Goal: Task Accomplishment & Management: Complete application form

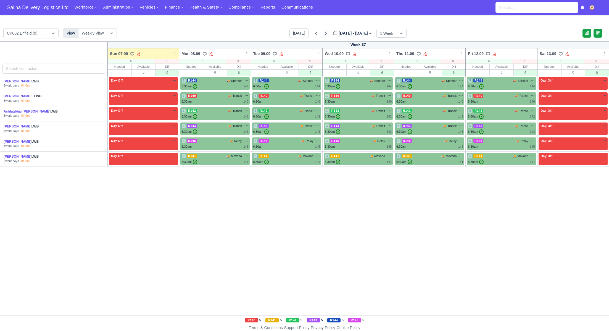
click at [323, 33] on icon at bounding box center [326, 34] width 6 height 6
click at [323, 32] on icon at bounding box center [326, 34] width 6 height 6
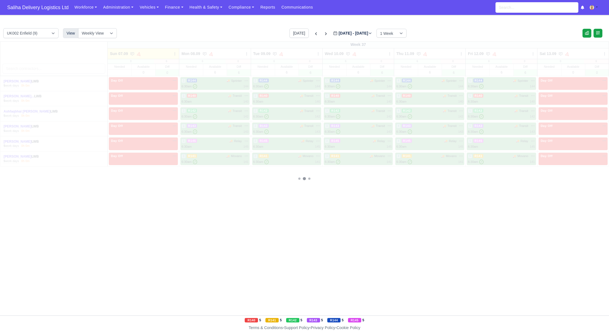
type input "[DATE]"
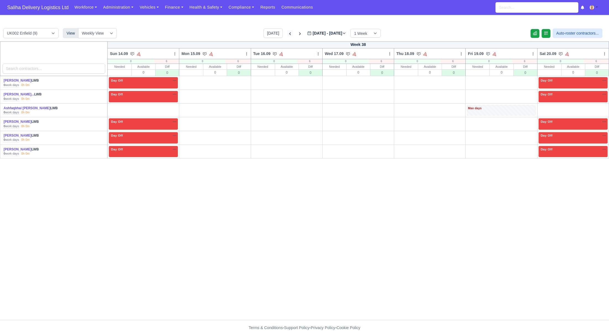
click at [287, 34] on icon at bounding box center [290, 34] width 6 height 6
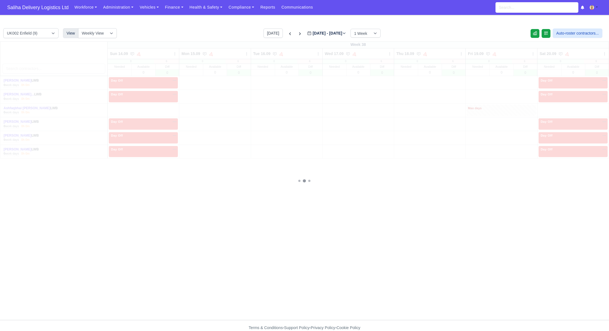
type input "[DATE]"
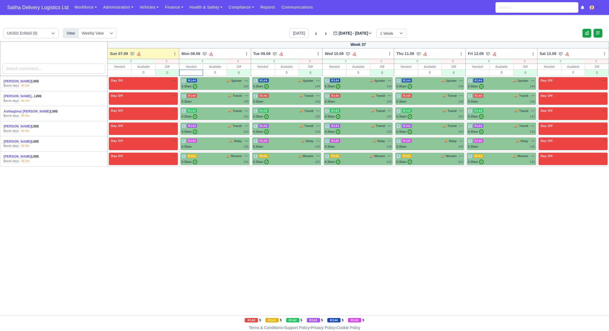
click at [192, 72] on input "text" at bounding box center [191, 73] width 23 height 6
type input "6"
click at [124, 71] on input "text" at bounding box center [119, 73] width 23 height 6
type input "0"
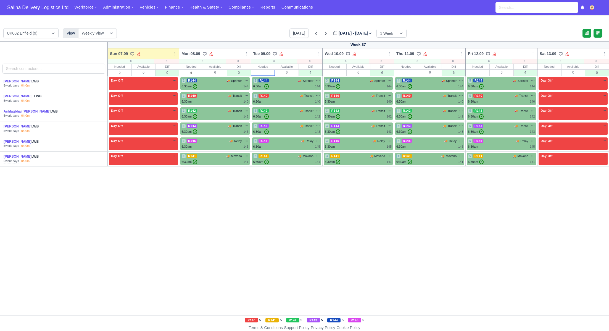
click at [271, 72] on input "text" at bounding box center [262, 73] width 23 height 6
type input "6"
click at [336, 72] on input "text" at bounding box center [334, 73] width 23 height 6
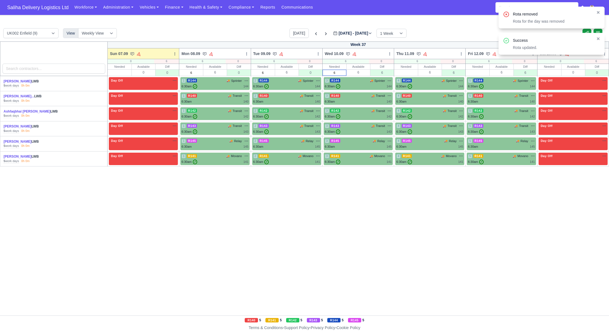
type input "6"
click at [404, 75] on input "text" at bounding box center [405, 73] width 23 height 6
type input "6"
click at [475, 72] on input "text" at bounding box center [477, 73] width 23 height 6
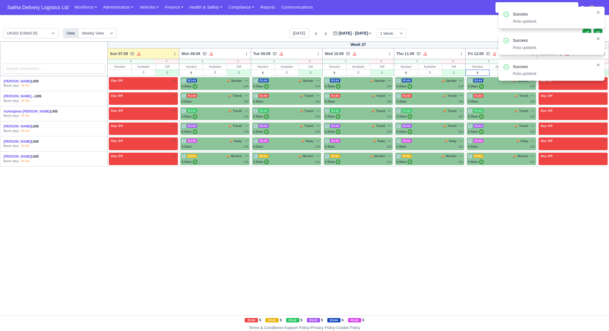
type input "6"
click at [601, 64] on div "Success Rota updated." at bounding box center [552, 70] width 106 height 22
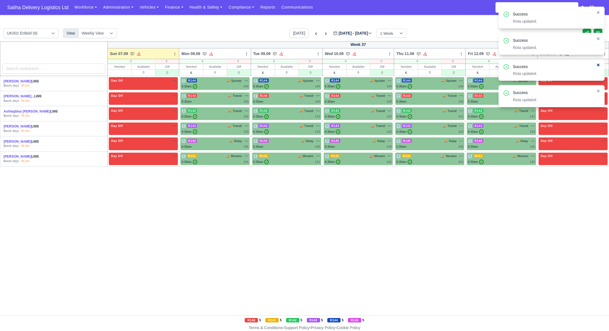
drag, startPoint x: 599, startPoint y: 64, endPoint x: 591, endPoint y: 67, distance: 8.1
click at [599, 64] on icon at bounding box center [598, 65] width 4 height 4
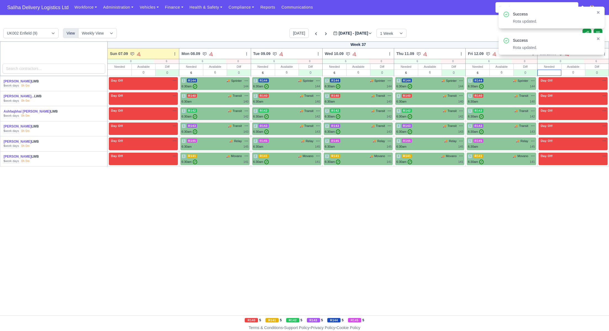
click at [550, 72] on input "text" at bounding box center [549, 73] width 23 height 6
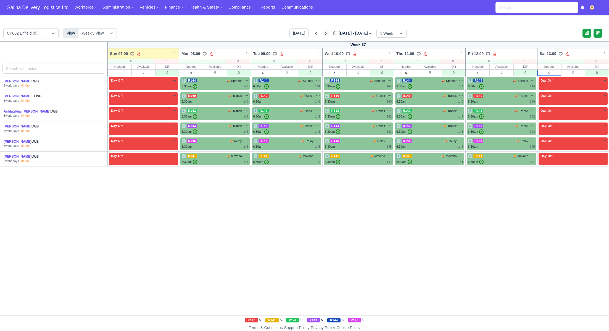
type input "0"
click at [323, 33] on icon at bounding box center [326, 34] width 6 height 6
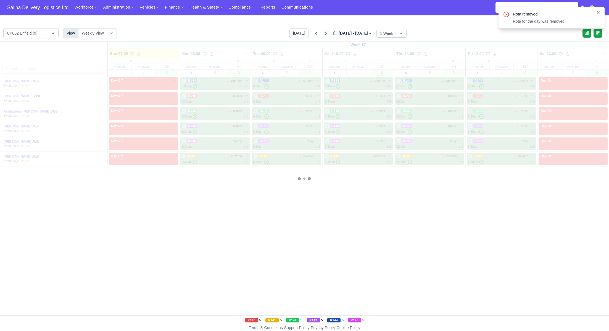
type input "2025-09-14"
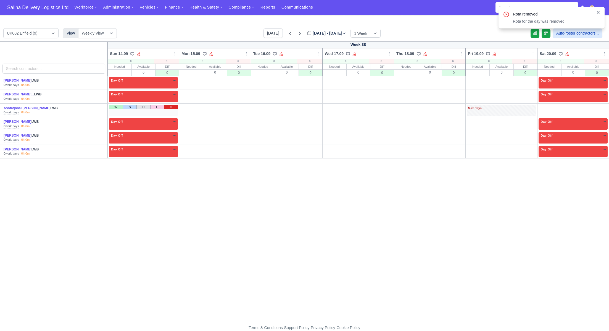
click at [168, 107] on link "O" at bounding box center [171, 107] width 14 height 4
click at [531, 106] on link "O" at bounding box center [529, 107] width 14 height 4
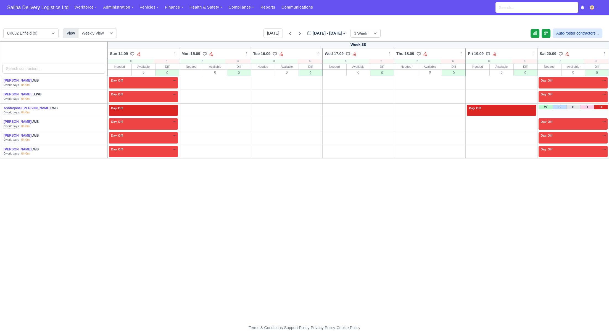
click at [600, 106] on link "O" at bounding box center [601, 107] width 14 height 4
click at [188, 81] on link "W" at bounding box center [187, 79] width 14 height 4
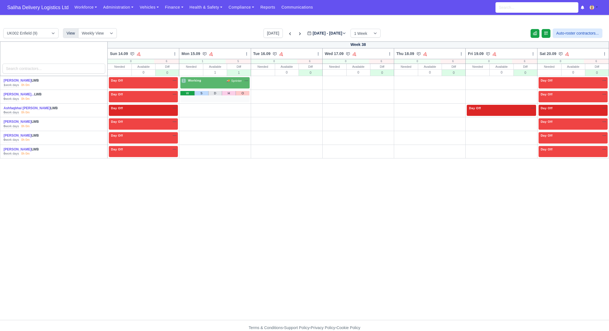
click at [188, 91] on link "W" at bounding box center [187, 93] width 14 height 4
click at [186, 107] on link "W" at bounding box center [187, 107] width 14 height 4
click at [188, 120] on link "W" at bounding box center [187, 120] width 14 height 4
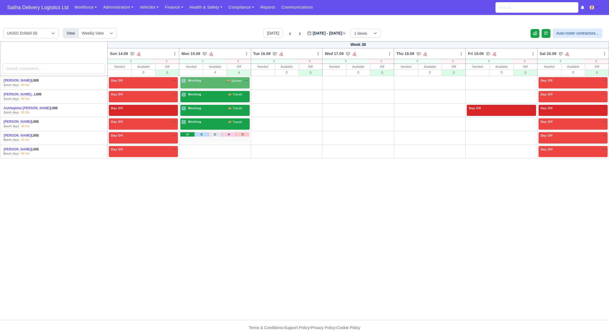
click at [190, 133] on link "W" at bounding box center [187, 134] width 14 height 4
click at [188, 147] on link "W" at bounding box center [187, 148] width 14 height 4
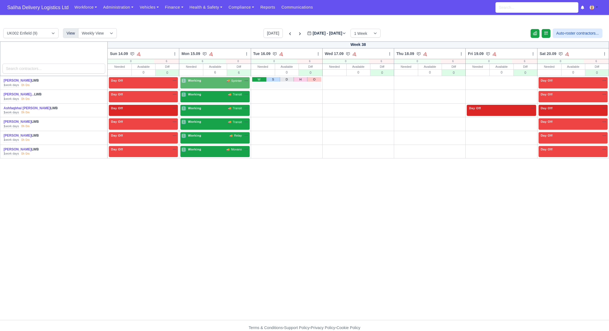
click at [262, 78] on link "W" at bounding box center [259, 79] width 14 height 4
click at [262, 93] on link "W" at bounding box center [259, 93] width 14 height 4
click at [262, 104] on td "W S D H O" at bounding box center [287, 110] width 72 height 14
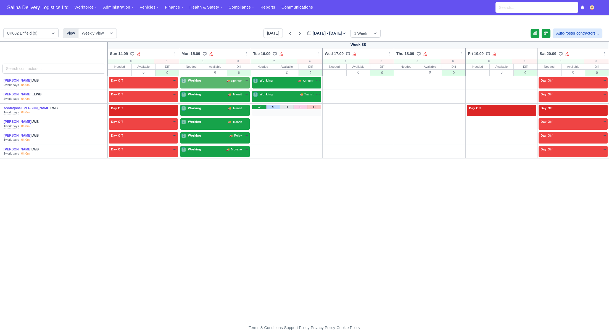
click at [261, 107] on link "W" at bounding box center [259, 107] width 14 height 4
click at [260, 120] on link "W" at bounding box center [259, 120] width 14 height 4
click at [260, 133] on link "W" at bounding box center [259, 134] width 14 height 4
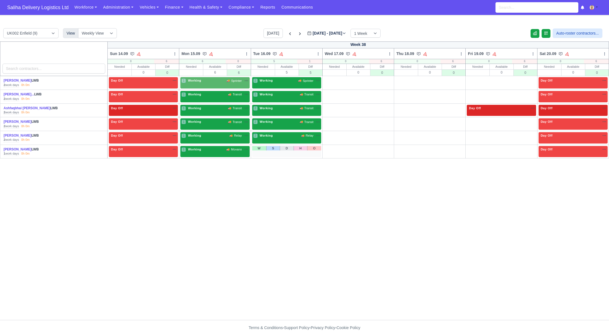
click at [259, 150] on div "W S D H O" at bounding box center [286, 151] width 69 height 11
click at [259, 148] on link "W" at bounding box center [259, 148] width 14 height 4
click at [332, 81] on link "W" at bounding box center [331, 79] width 14 height 4
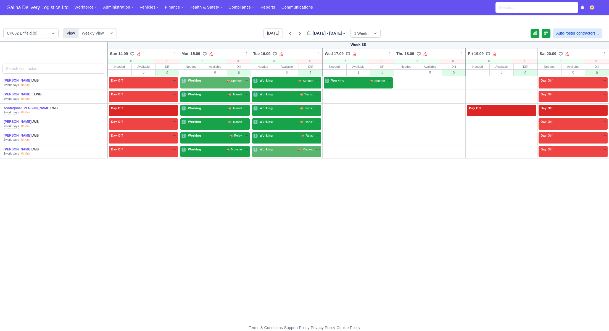
drag, startPoint x: 333, startPoint y: 94, endPoint x: 333, endPoint y: 97, distance: 3.6
click at [333, 94] on link "W" at bounding box center [331, 93] width 14 height 4
click at [332, 109] on link "W" at bounding box center [331, 107] width 14 height 4
drag, startPoint x: 330, startPoint y: 119, endPoint x: 327, endPoint y: 119, distance: 3.0
click at [330, 119] on link "W" at bounding box center [331, 120] width 14 height 4
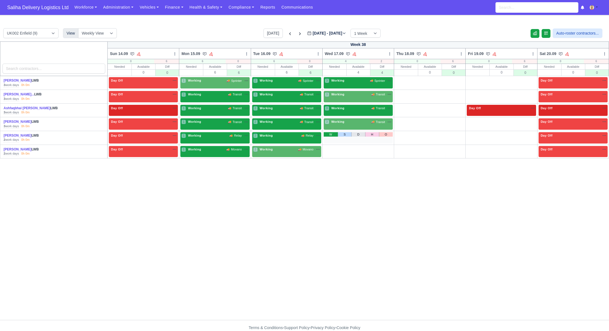
click at [332, 136] on link "W" at bounding box center [331, 134] width 14 height 4
click at [332, 146] on link "W" at bounding box center [331, 148] width 14 height 4
drag, startPoint x: 403, startPoint y: 79, endPoint x: 403, endPoint y: 83, distance: 3.6
click at [403, 79] on link "W" at bounding box center [402, 79] width 14 height 4
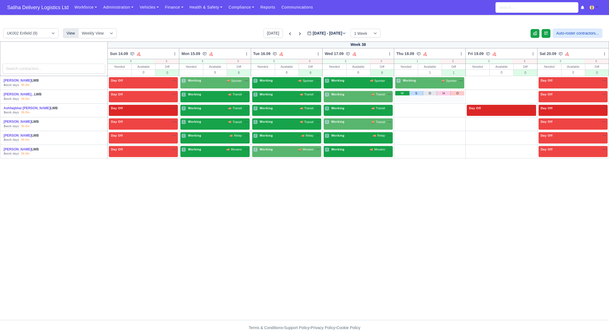
click at [402, 94] on link "W" at bounding box center [402, 93] width 14 height 4
click at [401, 107] on link "W" at bounding box center [402, 107] width 14 height 4
click at [401, 119] on link "W" at bounding box center [402, 120] width 14 height 4
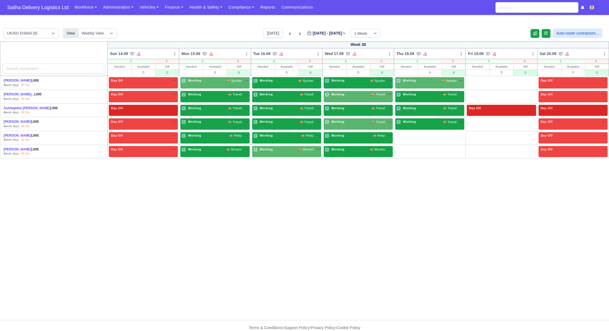
drag, startPoint x: 402, startPoint y: 133, endPoint x: 402, endPoint y: 137, distance: 3.6
click at [402, 133] on link "W" at bounding box center [402, 134] width 14 height 4
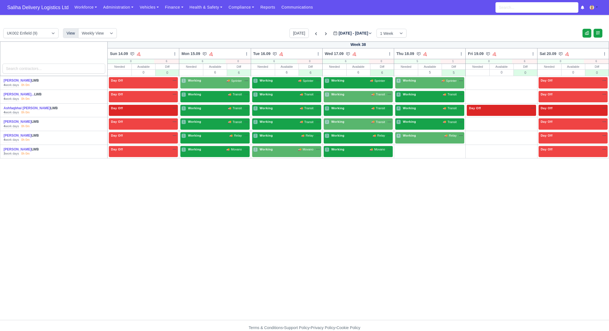
click at [399, 147] on link "W" at bounding box center [402, 148] width 14 height 4
click at [467, 79] on link "W" at bounding box center [474, 79] width 14 height 4
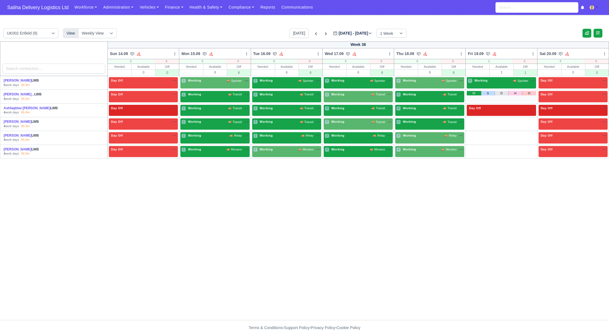
click at [471, 91] on link "W" at bounding box center [474, 93] width 14 height 4
click at [473, 110] on div "Day Off" at bounding box center [475, 108] width 14 height 5
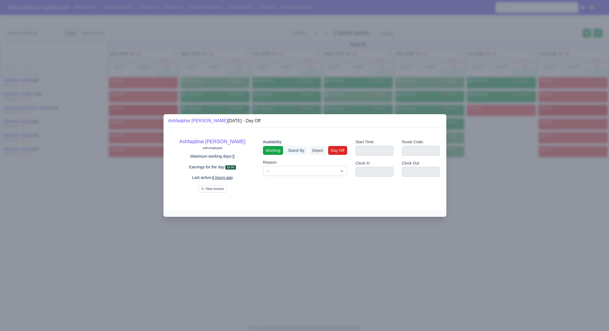
click at [279, 147] on link "Working" at bounding box center [273, 150] width 20 height 9
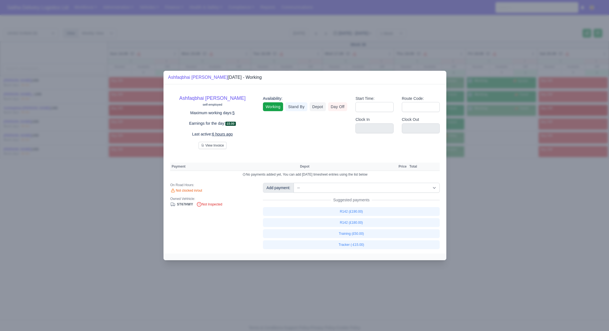
click at [479, 187] on div at bounding box center [304, 165] width 609 height 331
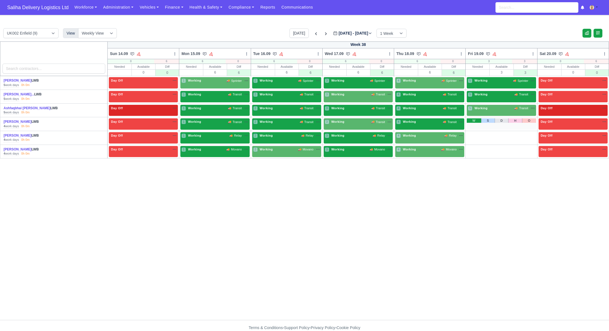
click at [473, 118] on link "W" at bounding box center [474, 120] width 14 height 4
click at [475, 133] on link "W" at bounding box center [474, 134] width 14 height 4
click at [474, 148] on link "W" at bounding box center [474, 148] width 14 height 4
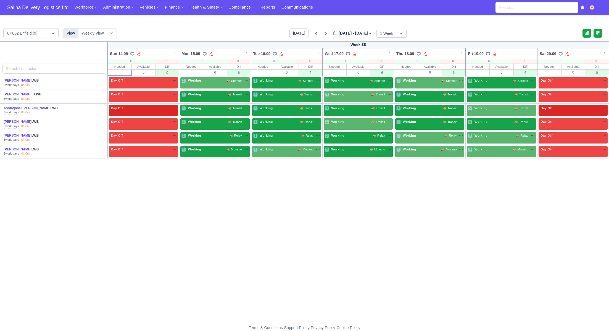
click at [120, 74] on input "text" at bounding box center [119, 73] width 23 height 6
type input "0"
click at [190, 73] on input "text" at bounding box center [191, 73] width 23 height 6
type input "6"
click at [257, 72] on input "text" at bounding box center [262, 73] width 23 height 6
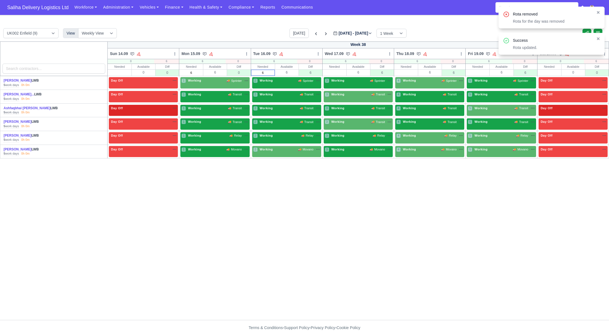
type input "6"
click at [338, 73] on input "text" at bounding box center [334, 73] width 23 height 6
type input "6"
click at [417, 75] on input "text" at bounding box center [405, 73] width 23 height 6
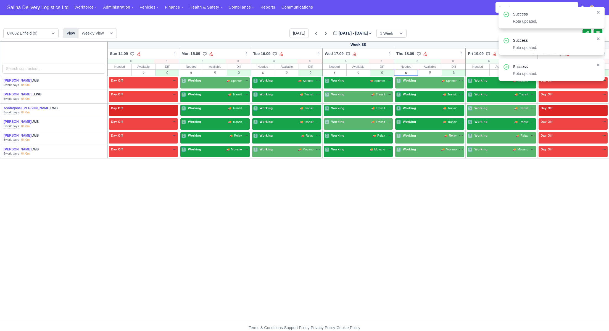
type input "6"
click at [472, 74] on input "text" at bounding box center [477, 73] width 23 height 6
type input "6"
click at [598, 66] on icon at bounding box center [598, 65] width 3 height 3
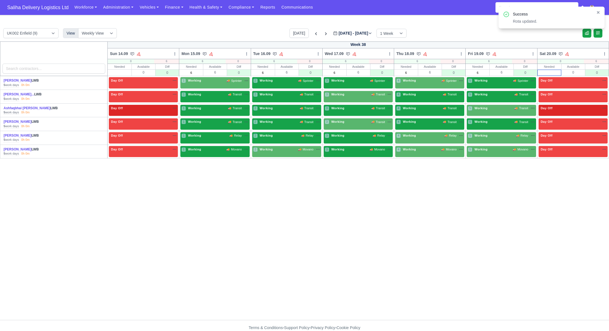
click at [547, 73] on input "text" at bounding box center [549, 73] width 23 height 6
type input "0"
drag, startPoint x: 389, startPoint y: 220, endPoint x: 246, endPoint y: 137, distance: 165.7
click at [386, 219] on div "Week 38 Sun 14.09 Bulk Status Change Auto-assign contractors Mon 15.09" at bounding box center [304, 180] width 609 height 278
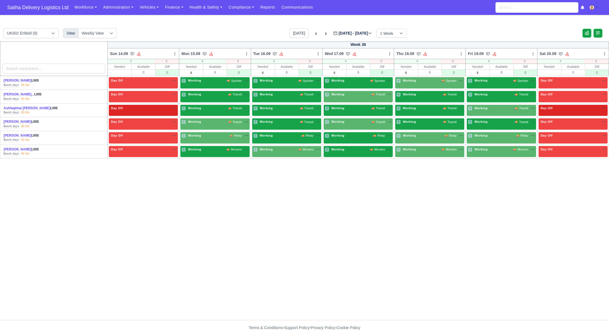
click at [219, 86] on div "1 Working 🚚 Sprinter" at bounding box center [214, 82] width 69 height 11
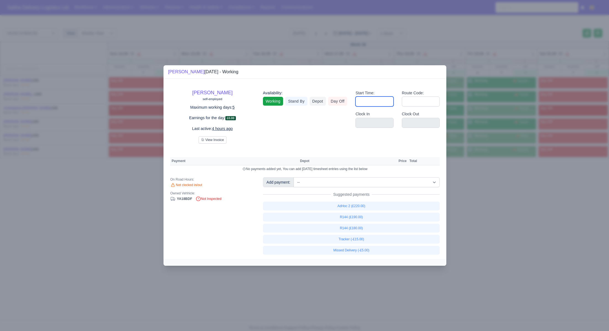
click at [365, 102] on input "Start Time:" at bounding box center [374, 101] width 38 height 10
type input "06:30"
click at [407, 100] on input "Route Code:" at bounding box center [421, 101] width 38 height 10
type input "144"
drag, startPoint x: 498, startPoint y: 212, endPoint x: 457, endPoint y: 163, distance: 63.9
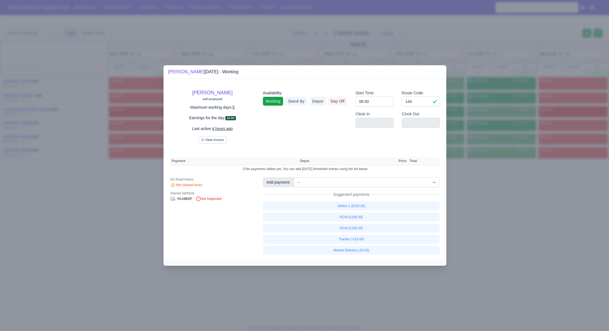
click at [498, 212] on div at bounding box center [304, 165] width 609 height 331
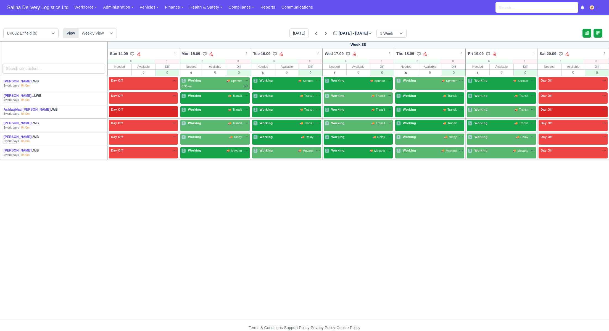
click at [294, 81] on div "2 Working 🚚 Sprinter" at bounding box center [286, 80] width 67 height 5
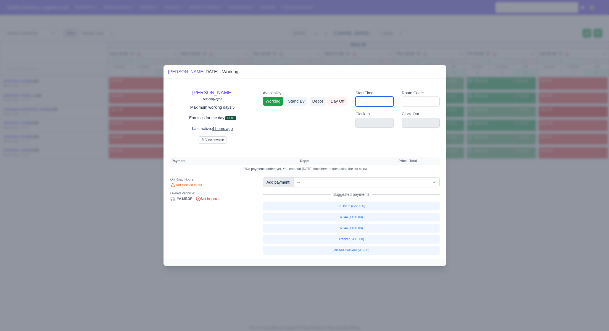
click at [375, 100] on input "Start Time:" at bounding box center [374, 101] width 38 height 10
type input "06:30"
click at [410, 99] on input "Route Code:" at bounding box center [421, 101] width 38 height 10
type input "144"
click at [468, 180] on div at bounding box center [304, 165] width 609 height 331
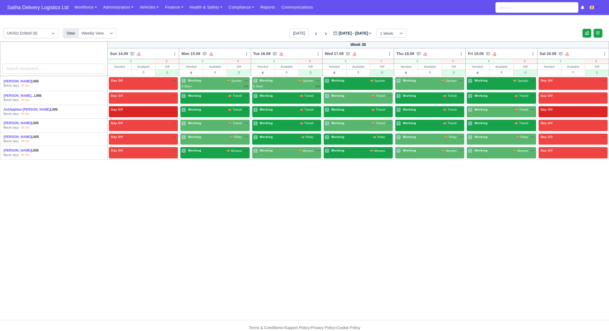
click at [348, 85] on div "3 Working 🚚 Sprinter" at bounding box center [358, 83] width 69 height 13
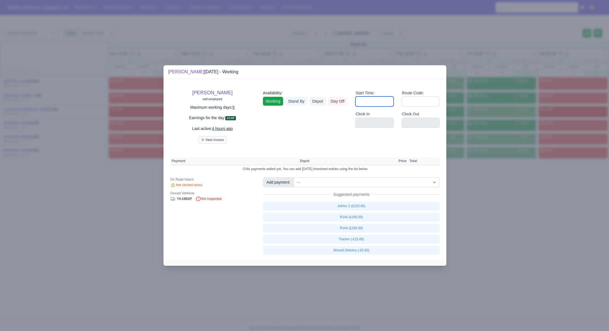
click at [367, 101] on input "Start Time:" at bounding box center [374, 101] width 38 height 10
type input "06:30"
click at [406, 99] on input "Route Code:" at bounding box center [421, 101] width 38 height 10
type input "144"
drag, startPoint x: 493, startPoint y: 199, endPoint x: 491, endPoint y: 193, distance: 6.7
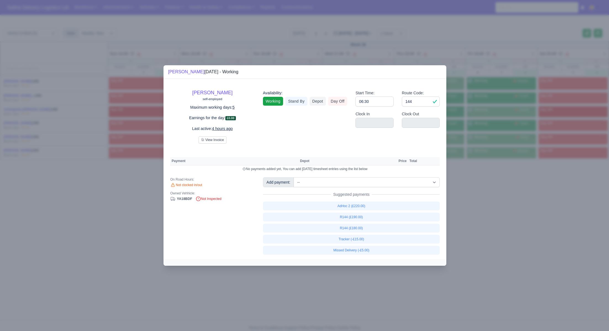
click at [493, 199] on div at bounding box center [304, 165] width 609 height 331
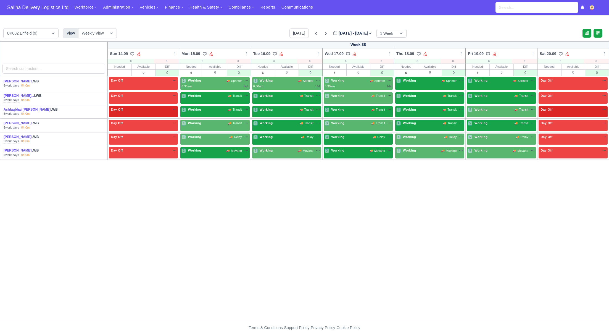
click at [430, 86] on div "4 Working 🚚 Sprinter" at bounding box center [429, 83] width 69 height 13
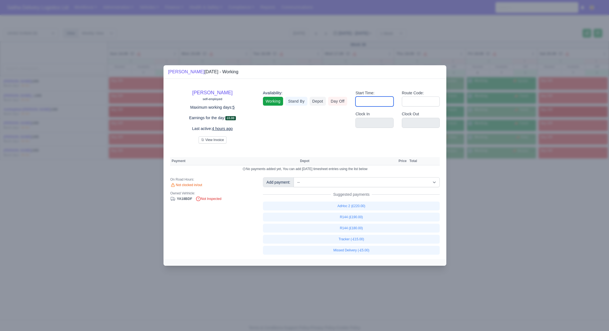
click at [387, 101] on input "Start Time:" at bounding box center [374, 101] width 38 height 10
type input "06:30"
click at [412, 102] on input "Route Code:" at bounding box center [421, 101] width 38 height 10
type input "144"
drag, startPoint x: 473, startPoint y: 199, endPoint x: 472, endPoint y: 162, distance: 37.6
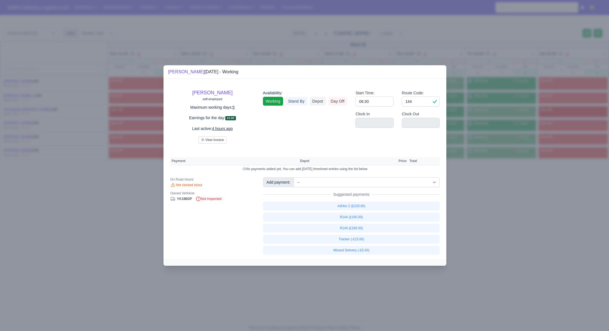
click at [473, 199] on div at bounding box center [304, 165] width 609 height 331
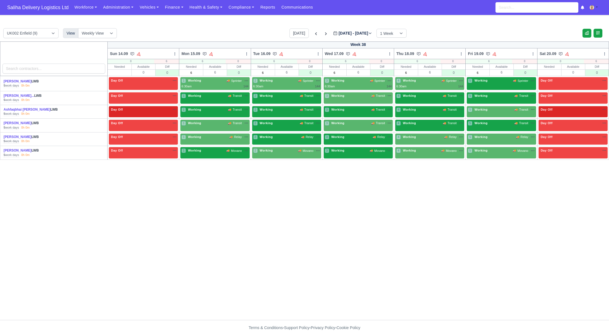
click at [482, 82] on div "5 Working" at bounding box center [478, 80] width 21 height 5
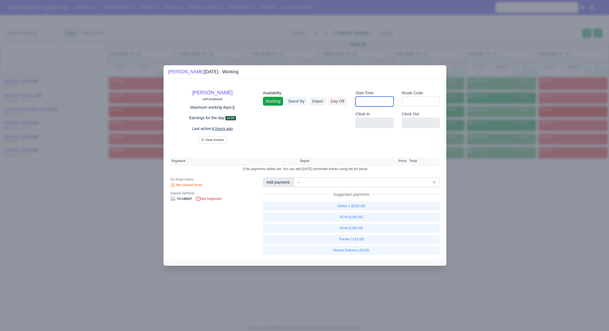
click at [367, 102] on input "Start Time:" at bounding box center [374, 101] width 38 height 10
type input "06:30"
drag, startPoint x: 412, startPoint y: 99, endPoint x: 418, endPoint y: 102, distance: 7.4
click at [412, 99] on input "Route Code:" at bounding box center [421, 101] width 38 height 10
type input "144"
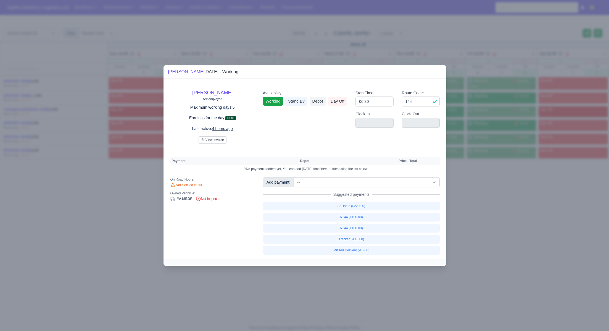
click at [507, 196] on div at bounding box center [304, 165] width 609 height 331
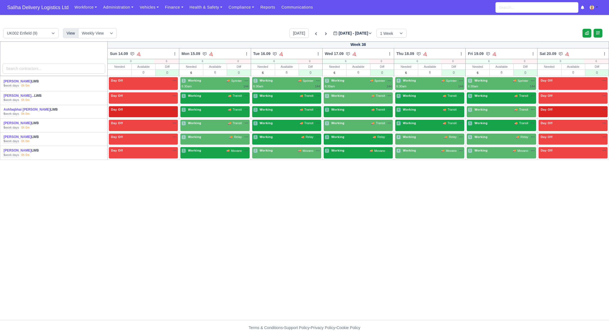
click at [220, 96] on div "1 Working 🚚 Transit" at bounding box center [214, 95] width 67 height 5
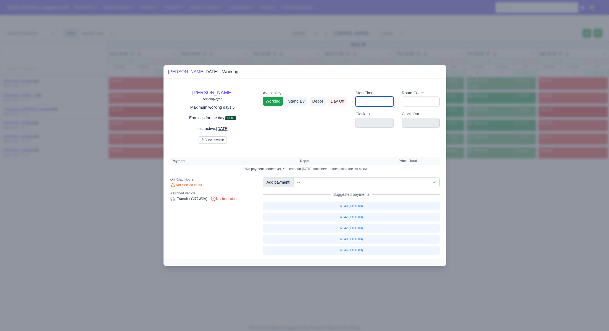
click at [376, 101] on input "Start Time:" at bounding box center [374, 101] width 38 height 10
type input "06:30"
click at [418, 106] on input "Route Code:" at bounding box center [421, 101] width 38 height 10
type input "140"
click at [499, 212] on div at bounding box center [304, 165] width 609 height 331
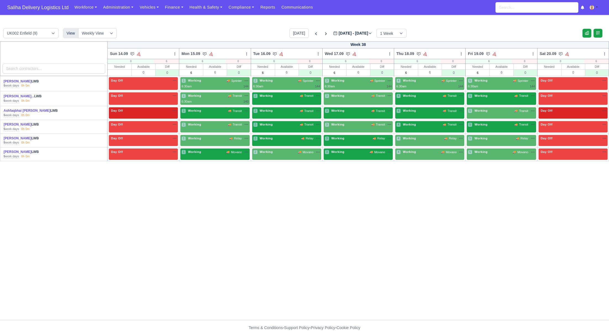
click at [293, 100] on div "2 Working 🚚 Transit" at bounding box center [286, 98] width 69 height 13
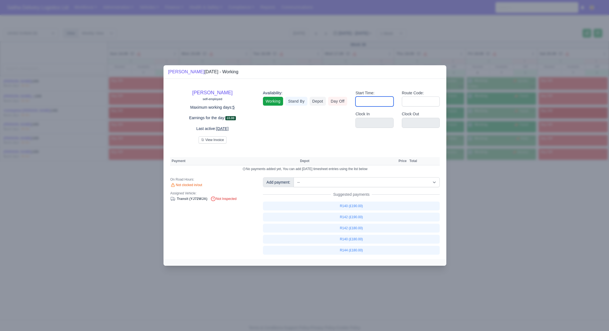
click at [379, 102] on input "Start Time:" at bounding box center [374, 101] width 38 height 10
type input "06:30"
click at [415, 103] on input "Route Code:" at bounding box center [421, 101] width 38 height 10
type input "140"
click at [486, 207] on div at bounding box center [304, 165] width 609 height 331
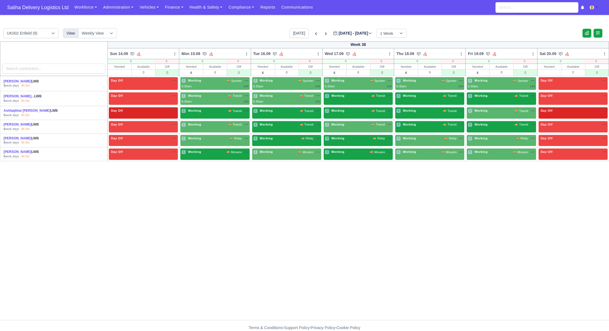
click at [344, 97] on div "3 Working" at bounding box center [335, 95] width 21 height 5
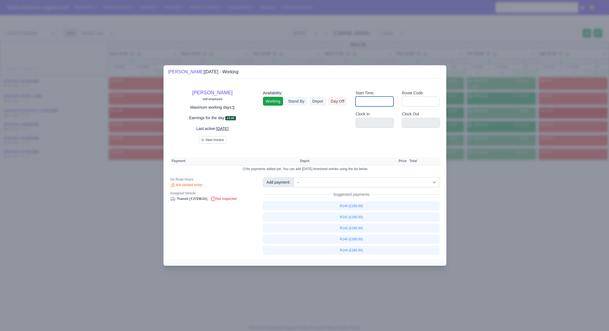
click at [360, 99] on input "Start Time:" at bounding box center [374, 101] width 38 height 10
type input "06:30"
drag, startPoint x: 419, startPoint y: 101, endPoint x: 422, endPoint y: 107, distance: 6.2
click at [419, 101] on input "Route Code:" at bounding box center [421, 101] width 38 height 10
type input "140"
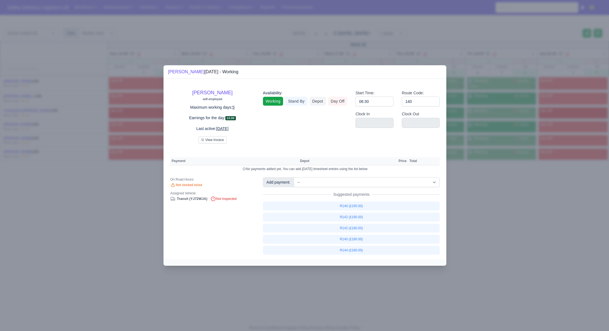
drag, startPoint x: 502, startPoint y: 210, endPoint x: 500, endPoint y: 207, distance: 3.7
click at [502, 210] on div at bounding box center [304, 165] width 609 height 331
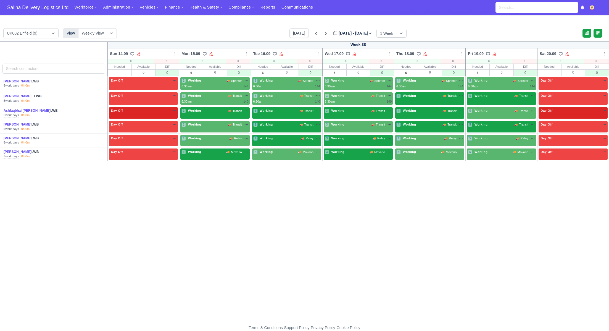
click at [421, 97] on div "4 Working 🚚 Transit" at bounding box center [429, 95] width 67 height 5
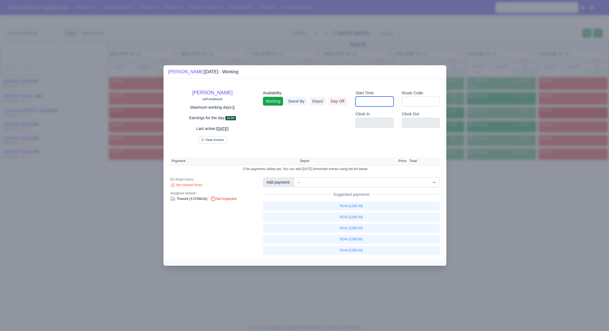
click at [373, 104] on input "Start Time:" at bounding box center [374, 101] width 38 height 10
type input "06:30"
drag, startPoint x: 418, startPoint y: 102, endPoint x: 421, endPoint y: 106, distance: 5.0
click at [418, 102] on input "Route Code:" at bounding box center [421, 101] width 38 height 10
type input "140"
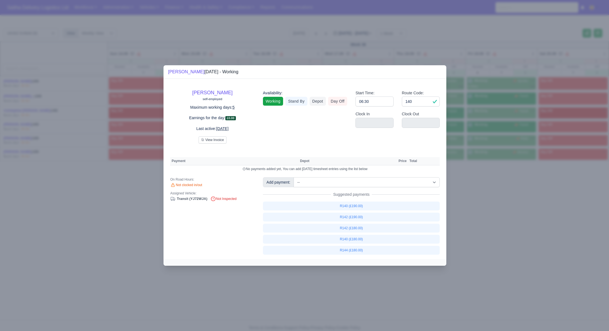
drag, startPoint x: 488, startPoint y: 195, endPoint x: 490, endPoint y: 191, distance: 4.5
click at [488, 195] on div at bounding box center [304, 165] width 609 height 331
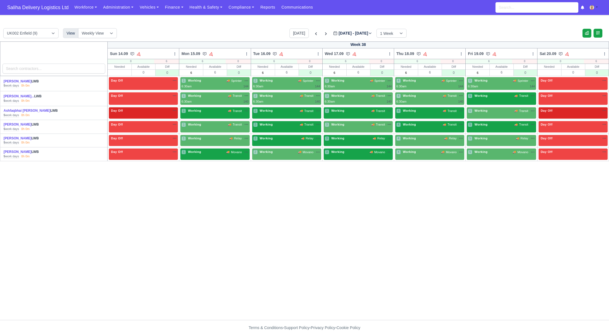
click at [489, 99] on div "5 Working 🚚 Transit" at bounding box center [501, 96] width 67 height 6
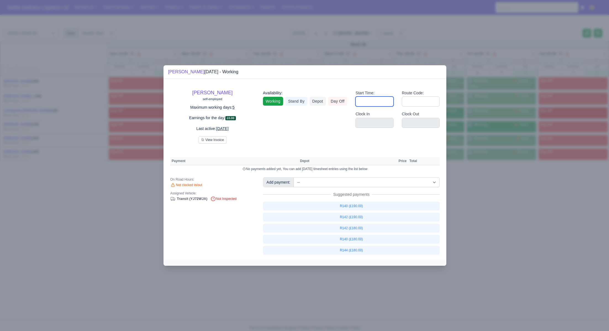
click at [380, 103] on input "Start Time:" at bounding box center [374, 101] width 38 height 10
type input "06:30"
click at [413, 98] on input "Route Code:" at bounding box center [421, 101] width 38 height 10
type input "140"
click at [487, 214] on div at bounding box center [304, 165] width 609 height 331
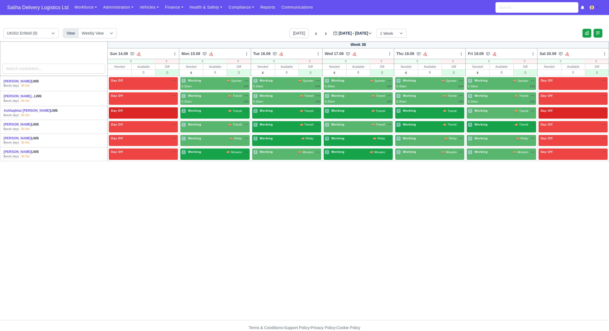
click at [208, 115] on div "1 Working 🚚 Transit" at bounding box center [214, 112] width 69 height 11
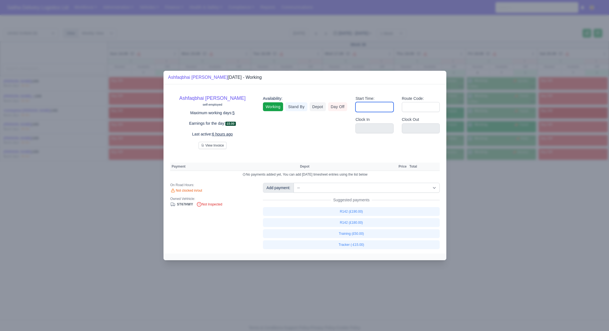
click at [381, 106] on input "Start Time:" at bounding box center [374, 107] width 38 height 10
type input "06:30"
click at [414, 106] on input "Route Code:" at bounding box center [421, 107] width 38 height 10
type input "142"
drag, startPoint x: 483, startPoint y: 200, endPoint x: 444, endPoint y: 178, distance: 44.5
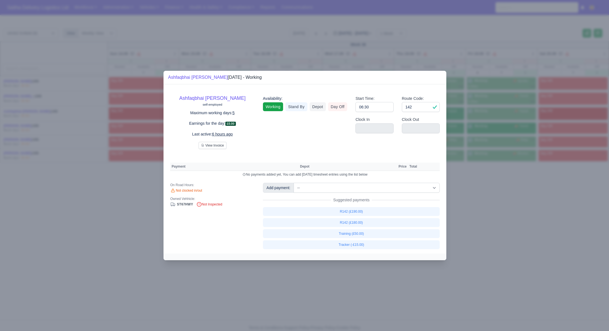
click at [482, 199] on div at bounding box center [304, 165] width 609 height 331
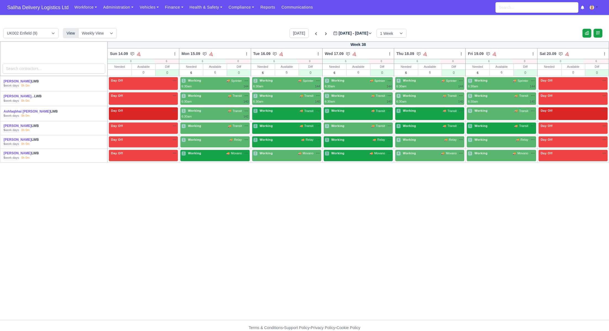
click at [272, 114] on div "2 Working 🚚 Transit" at bounding box center [286, 111] width 67 height 6
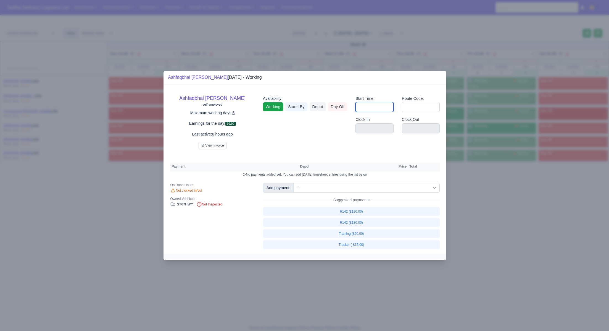
click at [369, 106] on input "Start Time:" at bounding box center [374, 107] width 38 height 10
type input "06:30"
drag, startPoint x: 413, startPoint y: 106, endPoint x: 414, endPoint y: 110, distance: 3.5
click at [413, 106] on input "Route Code:" at bounding box center [421, 107] width 38 height 10
type input "142"
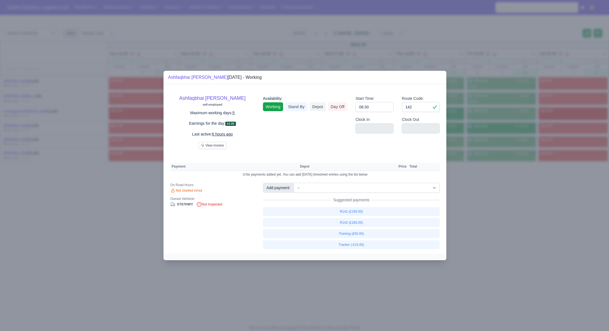
drag, startPoint x: 496, startPoint y: 200, endPoint x: 475, endPoint y: 173, distance: 34.1
click at [495, 199] on div at bounding box center [304, 165] width 609 height 331
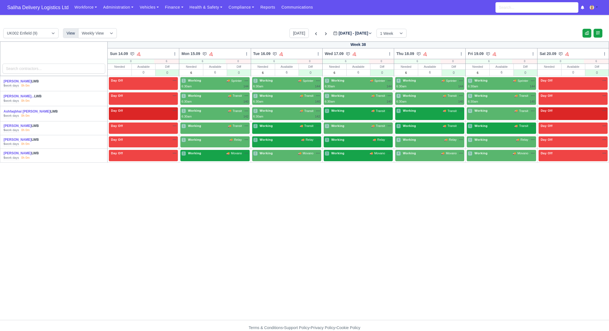
click at [372, 117] on div "3 Working 🚚 Transit" at bounding box center [358, 113] width 69 height 13
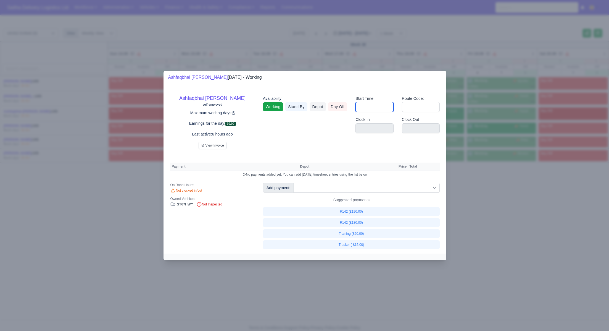
drag, startPoint x: 371, startPoint y: 109, endPoint x: 376, endPoint y: 112, distance: 5.8
click at [371, 109] on input "Start Time:" at bounding box center [374, 107] width 38 height 10
type input "06:30"
click at [407, 109] on input "Route Code:" at bounding box center [421, 107] width 38 height 10
type input "142"
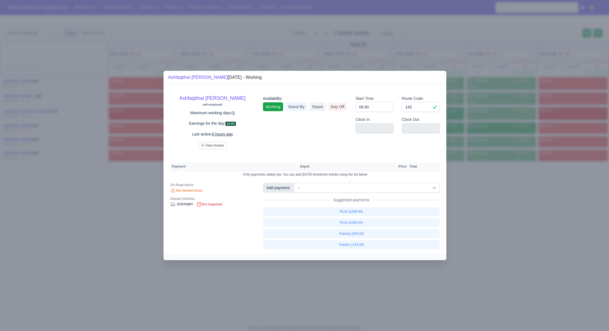
drag, startPoint x: 520, startPoint y: 212, endPoint x: 488, endPoint y: 180, distance: 45.5
click at [520, 212] on div at bounding box center [304, 165] width 609 height 331
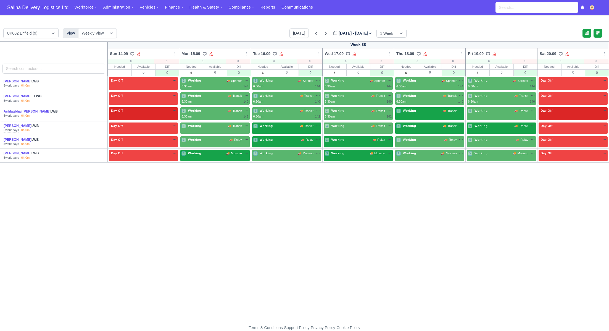
click at [416, 115] on div "4 Working 🚚 Transit" at bounding box center [429, 113] width 69 height 13
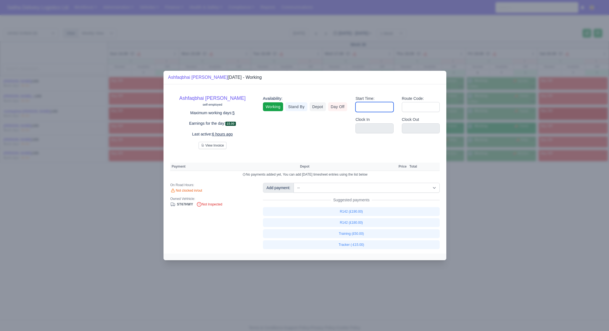
click at [368, 108] on input "Start Time:" at bounding box center [374, 107] width 38 height 10
type input "06:30"
click at [405, 108] on input "Route Code:" at bounding box center [421, 107] width 38 height 10
type input "142"
drag, startPoint x: 525, startPoint y: 214, endPoint x: 524, endPoint y: 210, distance: 4.2
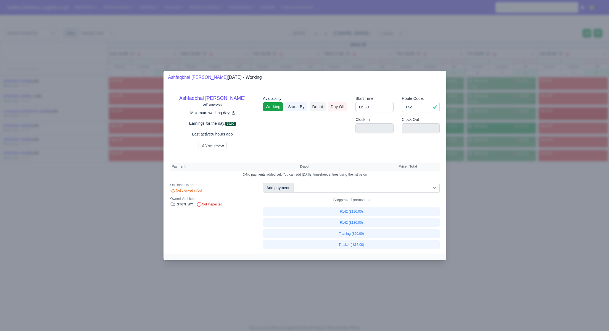
click at [525, 214] on div at bounding box center [304, 165] width 609 height 331
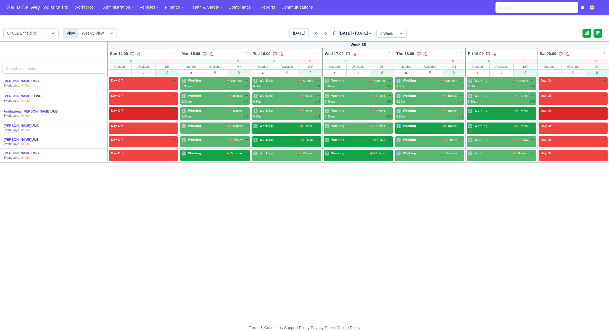
click at [484, 115] on div "5 Working 🚚 Transit" at bounding box center [501, 113] width 69 height 13
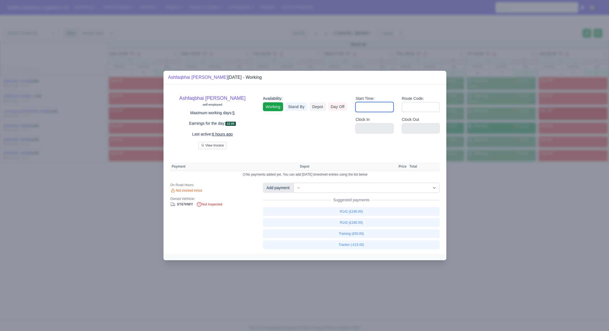
click at [363, 107] on input "Start Time:" at bounding box center [374, 107] width 38 height 10
type input "06:30"
click at [417, 108] on input "Route Code:" at bounding box center [421, 107] width 38 height 10
type input "142"
click at [497, 207] on div at bounding box center [304, 165] width 609 height 331
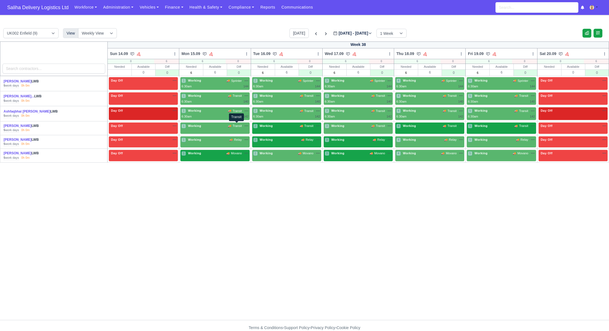
click at [238, 127] on span "Transit" at bounding box center [237, 125] width 9 height 5
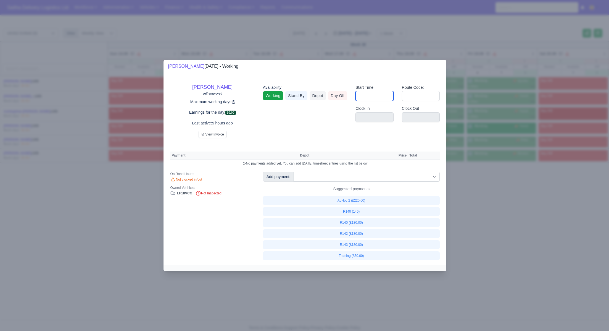
drag, startPoint x: 383, startPoint y: 97, endPoint x: 386, endPoint y: 101, distance: 4.2
click at [383, 97] on input "Start Time:" at bounding box center [374, 96] width 38 height 10
type input "06:30"
click at [412, 99] on input "Route Code:" at bounding box center [421, 96] width 38 height 10
type input "143"
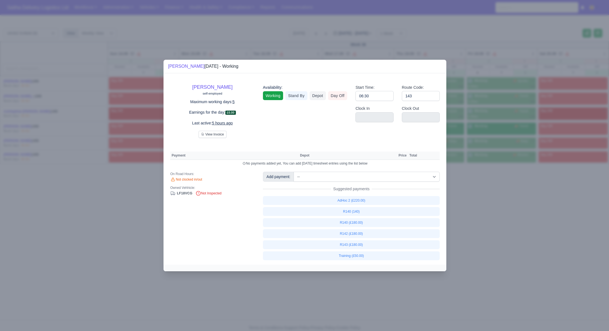
click at [505, 213] on div at bounding box center [304, 165] width 609 height 331
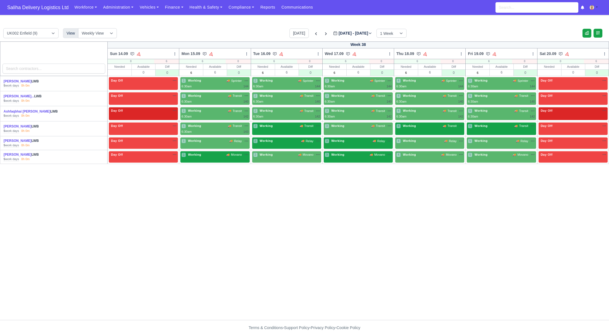
click at [278, 128] on div "2 Working 🚚 Transit" at bounding box center [286, 126] width 67 height 6
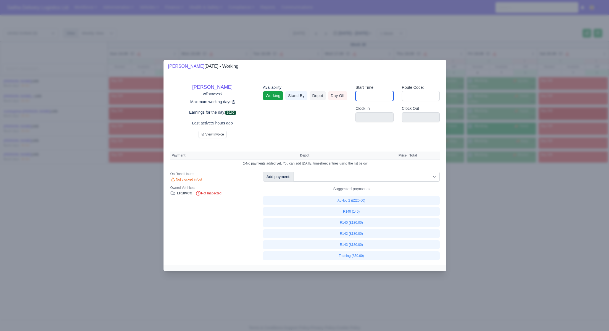
drag, startPoint x: 368, startPoint y: 99, endPoint x: 372, endPoint y: 101, distance: 4.6
click at [368, 99] on input "Start Time:" at bounding box center [374, 96] width 38 height 10
type input "06:30"
click at [428, 96] on input "Route Code:" at bounding box center [421, 96] width 38 height 10
type input "143"
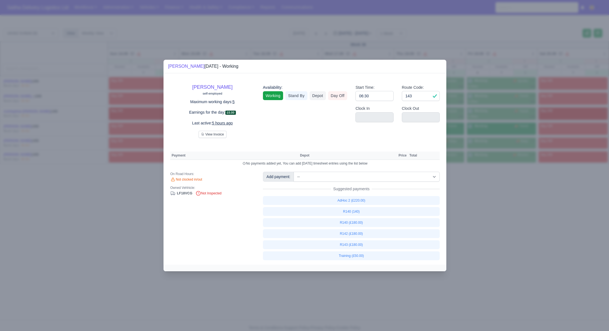
drag, startPoint x: 471, startPoint y: 193, endPoint x: 451, endPoint y: 168, distance: 31.6
click at [471, 193] on div at bounding box center [304, 165] width 609 height 331
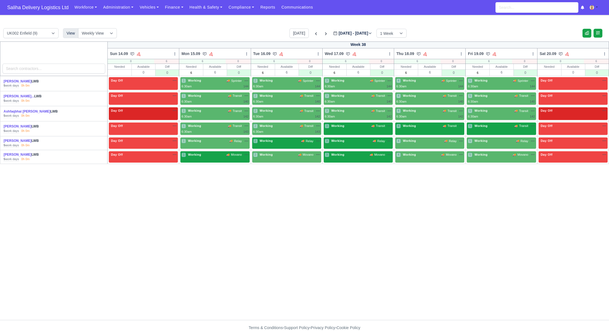
click at [349, 128] on div "3 Working 🚚 Transit" at bounding box center [358, 126] width 67 height 6
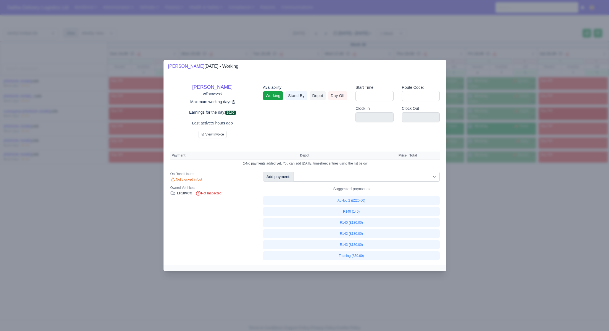
click at [380, 103] on div "Start Time:" at bounding box center [374, 94] width 46 height 21
click at [380, 99] on input "Start Time:" at bounding box center [374, 96] width 38 height 10
type input "06:30"
click at [415, 90] on label "Route Code:" at bounding box center [413, 87] width 22 height 6
click at [415, 91] on input "Route Code:" at bounding box center [421, 96] width 38 height 10
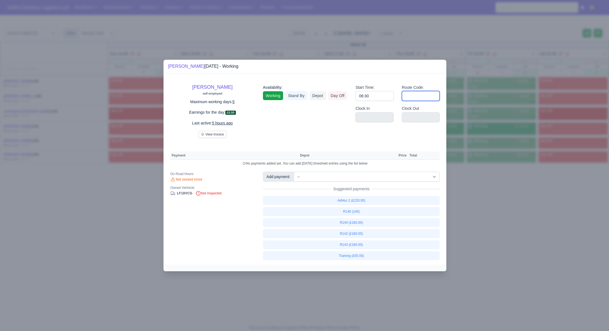
click at [416, 96] on input "Route Code:" at bounding box center [421, 96] width 38 height 10
type input "143"
click at [502, 209] on div at bounding box center [304, 165] width 609 height 331
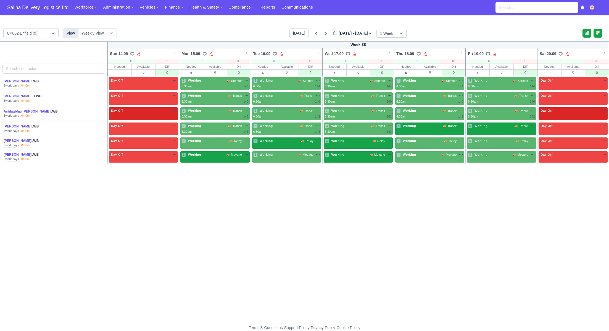
click at [432, 127] on div "4 Working 🚚 Transit" at bounding box center [429, 125] width 67 height 5
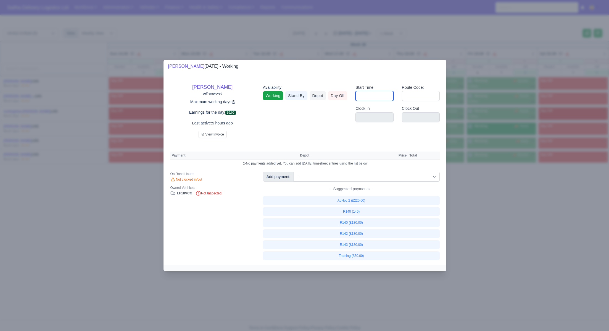
click at [383, 99] on input "Start Time:" at bounding box center [374, 96] width 38 height 10
click at [413, 92] on input "Route Code:" at bounding box center [421, 96] width 38 height 10
drag, startPoint x: 500, startPoint y: 215, endPoint x: 500, endPoint y: 190, distance: 24.9
click at [500, 213] on div at bounding box center [304, 165] width 609 height 331
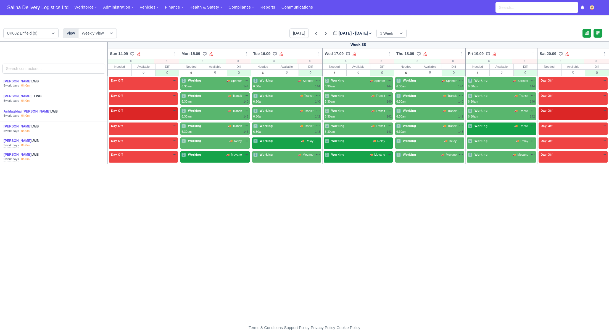
click at [495, 129] on div "5 Working 🚚 Transit" at bounding box center [501, 128] width 69 height 13
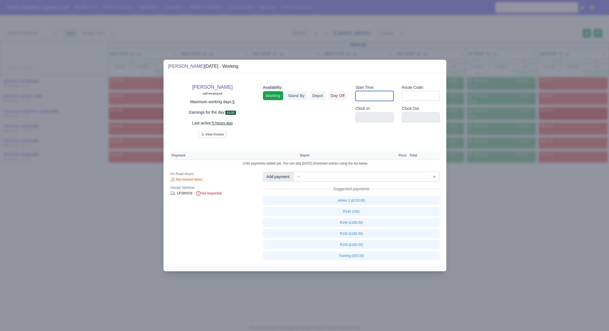
click at [374, 99] on input "Start Time:" at bounding box center [374, 96] width 38 height 10
click at [424, 93] on input "Route Code:" at bounding box center [421, 96] width 38 height 10
click at [498, 200] on div at bounding box center [304, 165] width 609 height 331
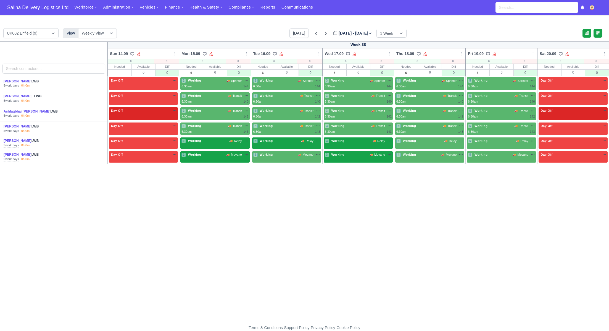
click at [217, 145] on div "1 Working 🚚 Relay" at bounding box center [214, 142] width 69 height 11
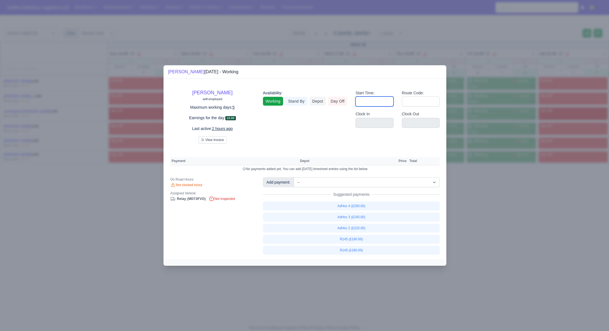
drag, startPoint x: 380, startPoint y: 101, endPoint x: 382, endPoint y: 104, distance: 4.2
click at [379, 101] on input "Start Time:" at bounding box center [374, 101] width 38 height 10
click at [412, 100] on input "Route Code:" at bounding box center [421, 101] width 38 height 10
drag, startPoint x: 497, startPoint y: 229, endPoint x: 495, endPoint y: 227, distance: 2.9
click at [497, 229] on div at bounding box center [304, 165] width 609 height 331
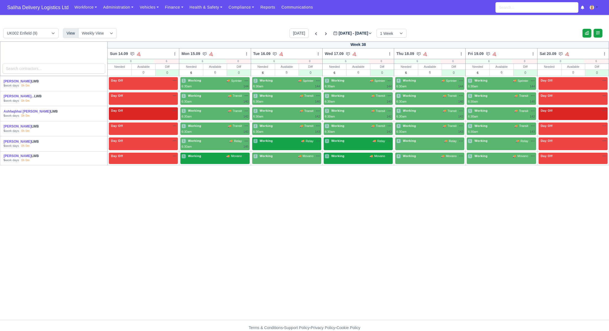
click at [302, 146] on div "2 Working 🚚 Relay" at bounding box center [286, 143] width 69 height 13
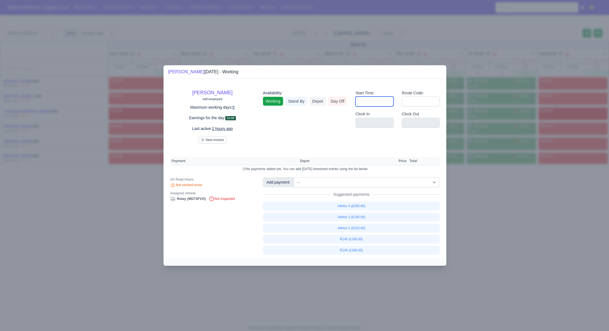
click at [367, 102] on input "Start Time:" at bounding box center [374, 101] width 38 height 10
click at [419, 101] on input "Route Code:" at bounding box center [421, 101] width 38 height 10
click at [420, 103] on input "Route Code:" at bounding box center [421, 101] width 38 height 10
click at [482, 208] on div at bounding box center [304, 165] width 609 height 331
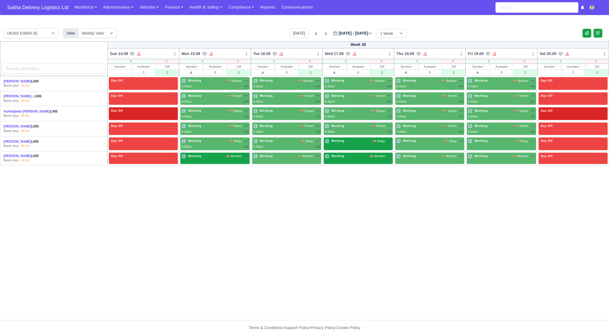
click at [375, 147] on div "3 Working 🚚 Relay" at bounding box center [358, 143] width 69 height 13
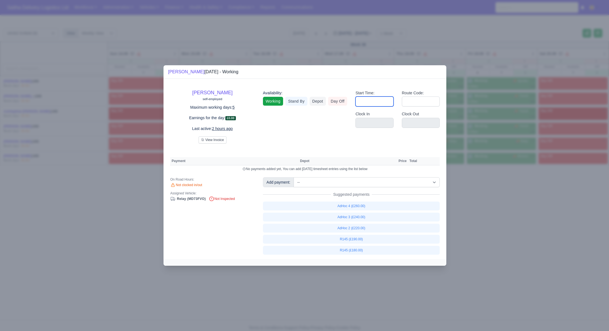
click at [375, 104] on input "Start Time:" at bounding box center [374, 101] width 38 height 10
drag, startPoint x: 411, startPoint y: 101, endPoint x: 413, endPoint y: 104, distance: 3.9
click at [410, 101] on input "Route Code:" at bounding box center [421, 101] width 38 height 10
click at [479, 205] on div at bounding box center [304, 165] width 609 height 331
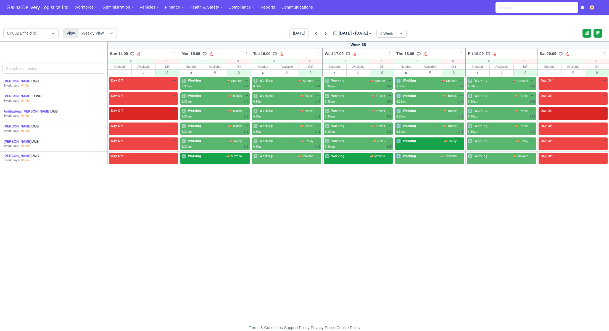
click at [433, 143] on div "4 Working 🚚 Relay" at bounding box center [429, 141] width 67 height 6
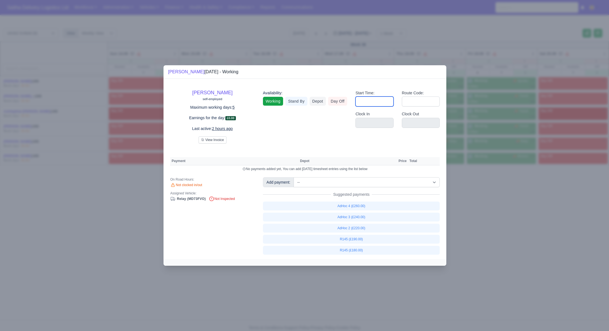
drag, startPoint x: 381, startPoint y: 98, endPoint x: 385, endPoint y: 105, distance: 8.1
click at [381, 98] on input "Start Time:" at bounding box center [374, 101] width 38 height 10
drag, startPoint x: 414, startPoint y: 102, endPoint x: 424, endPoint y: 125, distance: 25.3
click at [414, 102] on input "Route Code:" at bounding box center [421, 101] width 38 height 10
click at [415, 99] on input "Route Code:" at bounding box center [421, 101] width 38 height 10
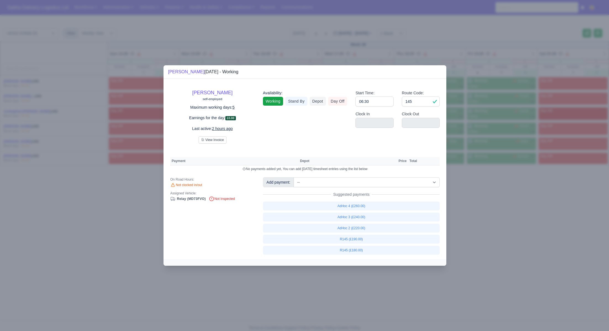
click at [494, 192] on div at bounding box center [304, 165] width 609 height 331
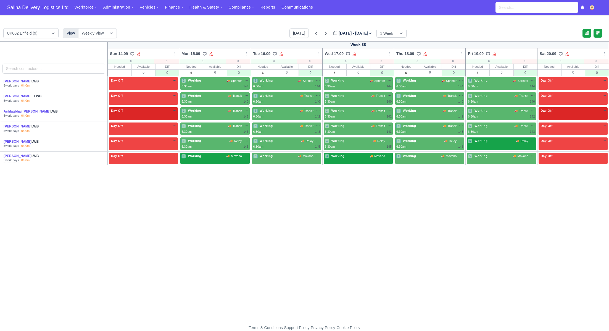
click at [494, 139] on div "5 Working 🚚 Relay" at bounding box center [501, 140] width 67 height 5
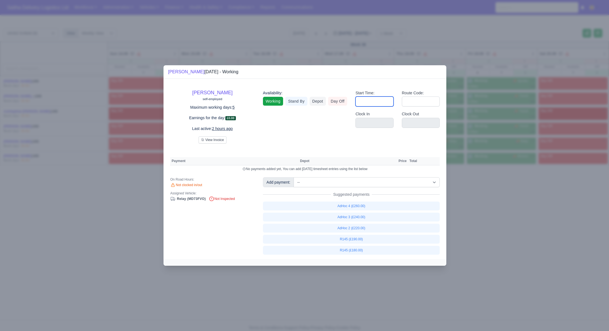
click at [387, 103] on input "Start Time:" at bounding box center [374, 101] width 38 height 10
drag, startPoint x: 413, startPoint y: 102, endPoint x: 417, endPoint y: 107, distance: 5.9
click at [413, 102] on input "Route Code:" at bounding box center [421, 101] width 38 height 10
click at [534, 205] on div at bounding box center [304, 165] width 609 height 331
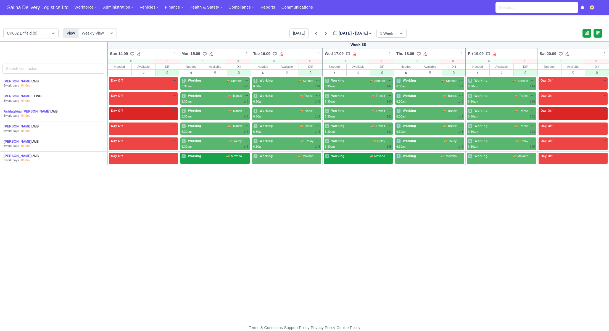
click at [207, 156] on div "1 Working 🚚 Movano" at bounding box center [214, 156] width 67 height 5
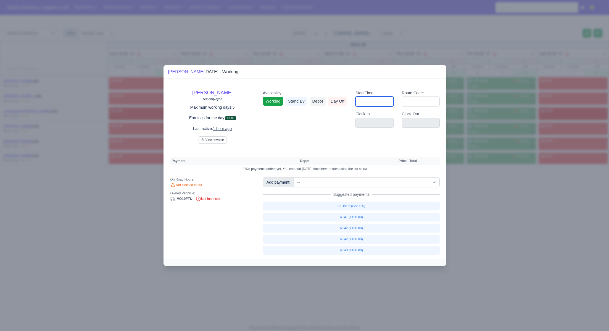
click at [377, 103] on input "Start Time:" at bounding box center [374, 101] width 38 height 10
click at [418, 100] on input "Route Code:" at bounding box center [421, 101] width 38 height 10
drag, startPoint x: 471, startPoint y: 199, endPoint x: 466, endPoint y: 198, distance: 5.4
click at [470, 199] on div at bounding box center [304, 165] width 609 height 331
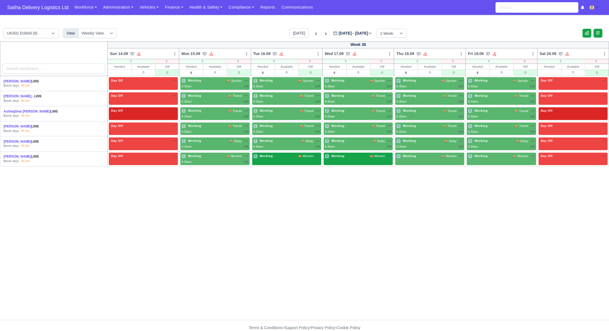
click at [280, 158] on div "2 Working 🚚 Movano" at bounding box center [286, 158] width 69 height 13
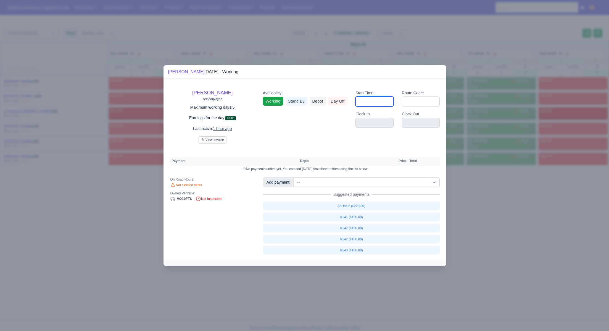
click at [366, 102] on input "Start Time:" at bounding box center [374, 101] width 38 height 10
click at [425, 102] on input "Route Code:" at bounding box center [421, 101] width 38 height 10
drag, startPoint x: 470, startPoint y: 216, endPoint x: 468, endPoint y: 219, distance: 3.7
click at [470, 216] on div at bounding box center [304, 165] width 609 height 331
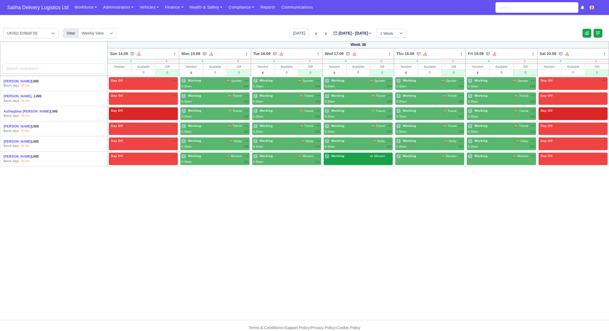
click at [353, 159] on div "3 Working 🚚 Movano" at bounding box center [358, 158] width 69 height 13
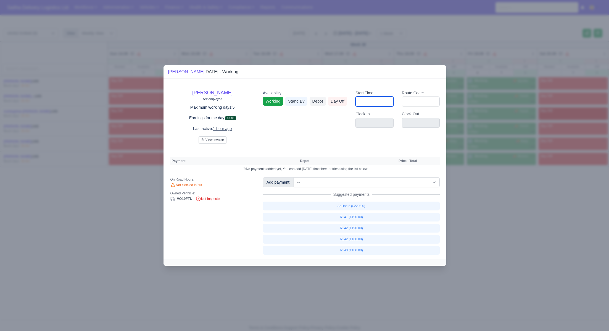
drag, startPoint x: 364, startPoint y: 102, endPoint x: 367, endPoint y: 106, distance: 5.6
click at [364, 102] on input "Start Time:" at bounding box center [374, 101] width 38 height 10
click at [414, 103] on input "Route Code:" at bounding box center [421, 101] width 38 height 10
click at [495, 226] on div at bounding box center [304, 165] width 609 height 331
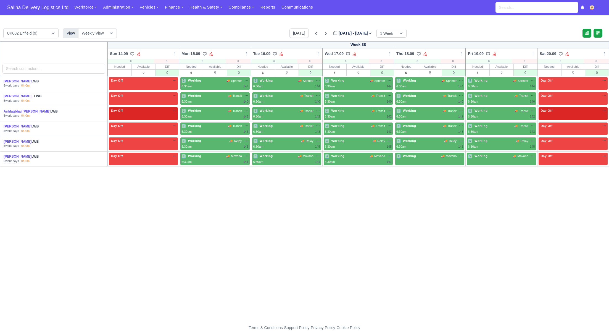
drag, startPoint x: 425, startPoint y: 160, endPoint x: 418, endPoint y: 170, distance: 11.8
click at [424, 160] on div "4 Working 🚚 Movano" at bounding box center [429, 158] width 69 height 13
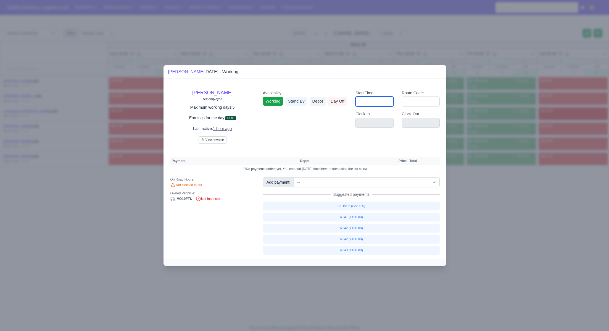
click at [377, 102] on input "Start Time:" at bounding box center [374, 101] width 38 height 10
click at [420, 99] on input "Route Code:" at bounding box center [421, 101] width 38 height 10
click at [523, 229] on div at bounding box center [304, 165] width 609 height 331
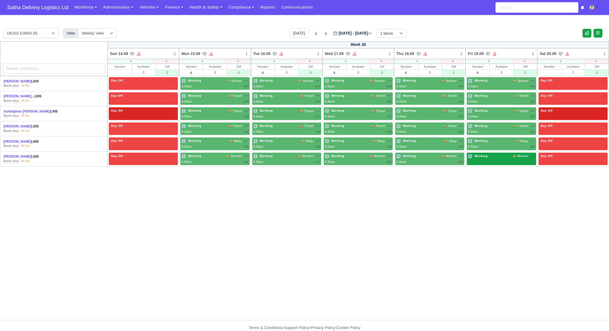
click at [497, 157] on div "5 Working 🚚 Movano" at bounding box center [501, 156] width 67 height 5
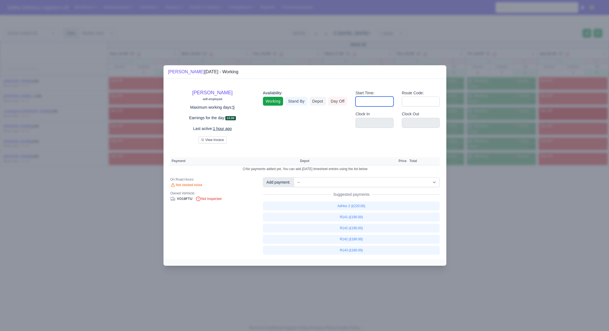
click at [381, 103] on input "Start Time:" at bounding box center [374, 101] width 38 height 10
click at [418, 101] on input "Route Code:" at bounding box center [421, 101] width 38 height 10
click at [534, 268] on div at bounding box center [304, 165] width 609 height 331
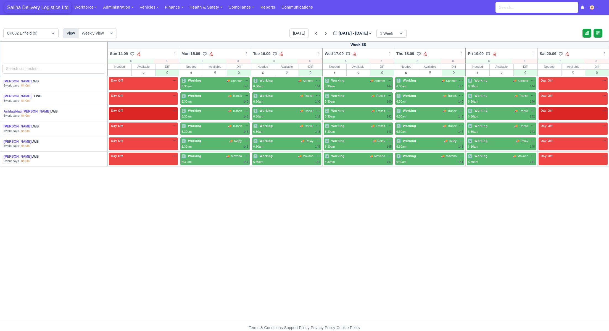
click at [35, 8] on span "Saliha Delivery Logistics Ltd" at bounding box center [37, 7] width 67 height 11
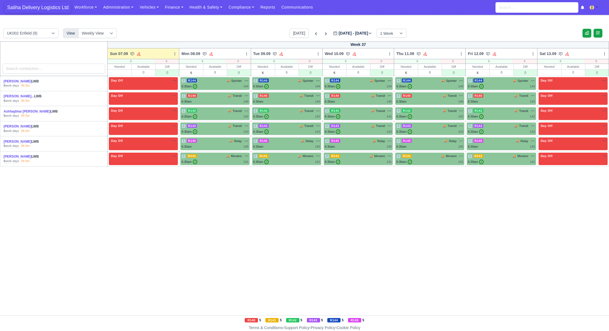
click at [50, 7] on span "Saliha Delivery Logistics Ltd" at bounding box center [37, 7] width 67 height 11
click at [325, 33] on icon at bounding box center [326, 33] width 2 height 3
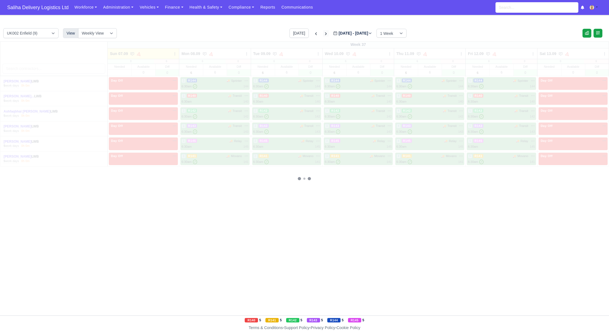
type input "2025-09-14"
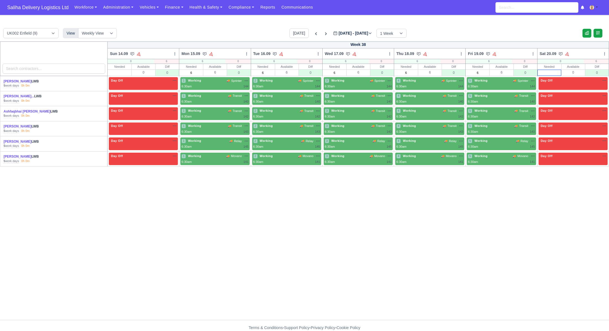
click at [541, 71] on input "text" at bounding box center [549, 73] width 23 height 6
type input "0"
click at [114, 72] on input "text" at bounding box center [119, 73] width 23 height 6
type input "0"
click at [278, 227] on div "Week 38 Sun 14.09 Bulk Status Change Auto-assign contractors Mon 15.09" at bounding box center [304, 180] width 609 height 278
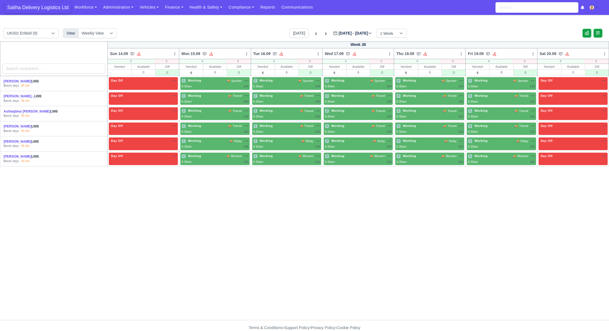
click at [46, 6] on span "Saliha Delivery Logistics Ltd" at bounding box center [37, 7] width 67 height 11
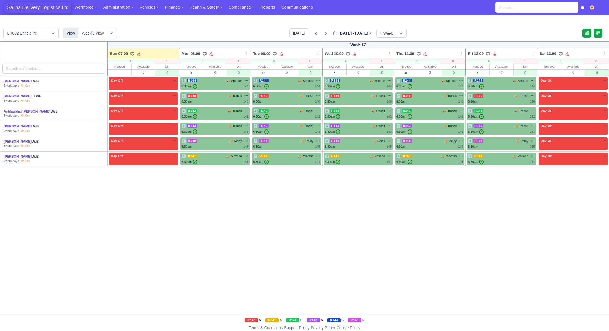
click at [39, 12] on span "Saliha Delivery Logistics Ltd" at bounding box center [37, 7] width 67 height 11
click at [555, 71] on input "text" at bounding box center [549, 73] width 23 height 6
type input "0"
drag, startPoint x: 515, startPoint y: 173, endPoint x: 482, endPoint y: 166, distance: 33.3
click at [503, 170] on div "Week 37 Sun 07.09 Bulk Status Change Auto-assign contractors Daily Tasks Planne…" at bounding box center [304, 178] width 609 height 274
